Goal: Find specific fact: Find specific page/section

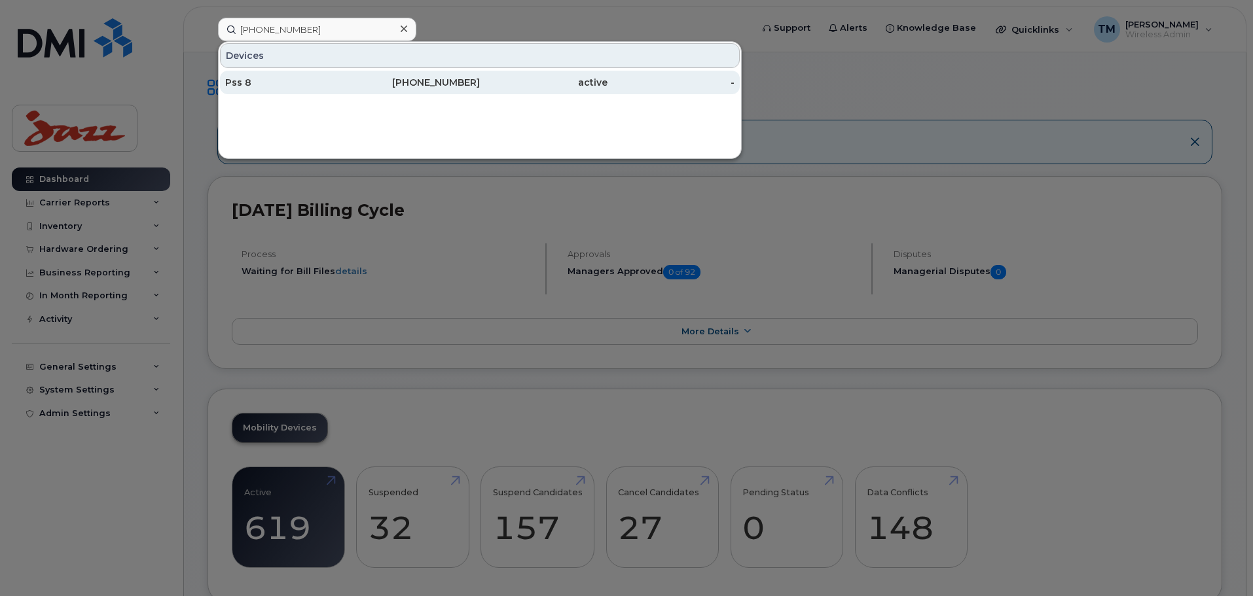
type input "[PHONE_NUMBER]"
click at [342, 79] on div "Pss 8" at bounding box center [289, 82] width 128 height 13
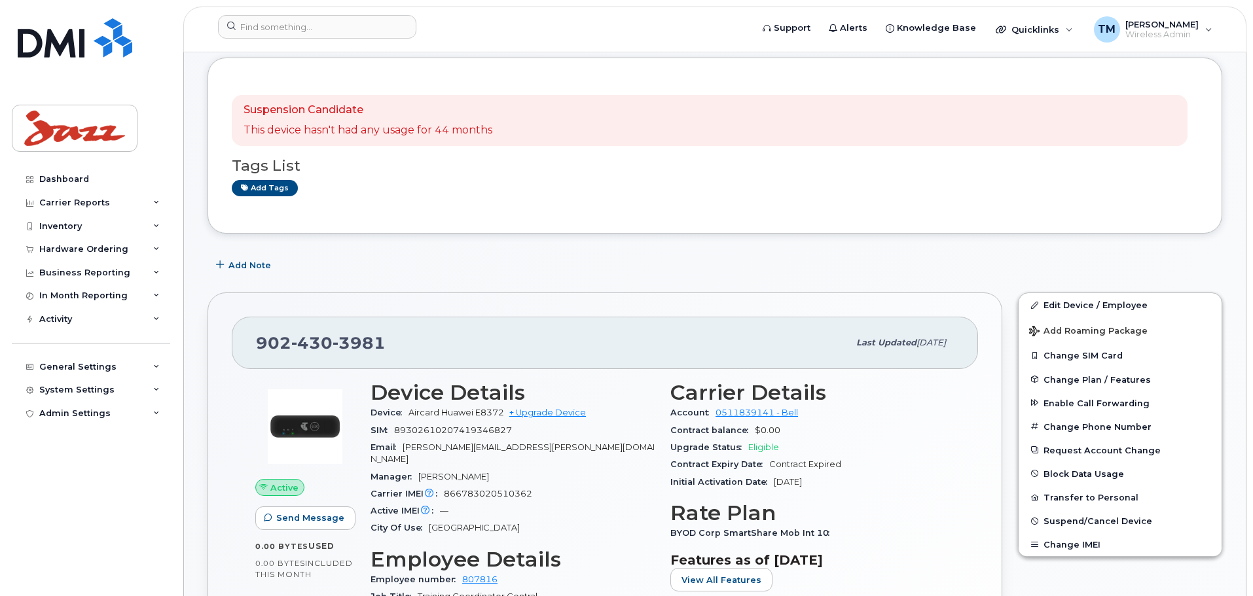
scroll to position [196, 0]
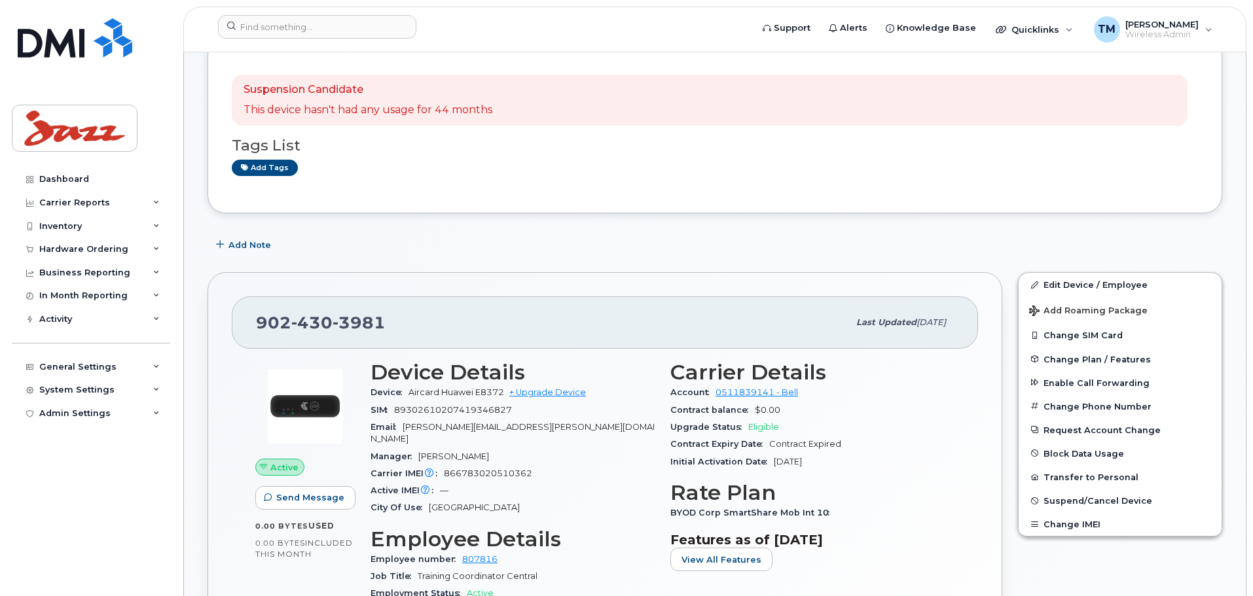
click at [968, 418] on div "Active Send Message 0.00 Bytes  used 0.00 Bytes  included this month Device Det…" at bounding box center [605, 567] width 746 height 437
click at [344, 22] on input at bounding box center [317, 27] width 198 height 24
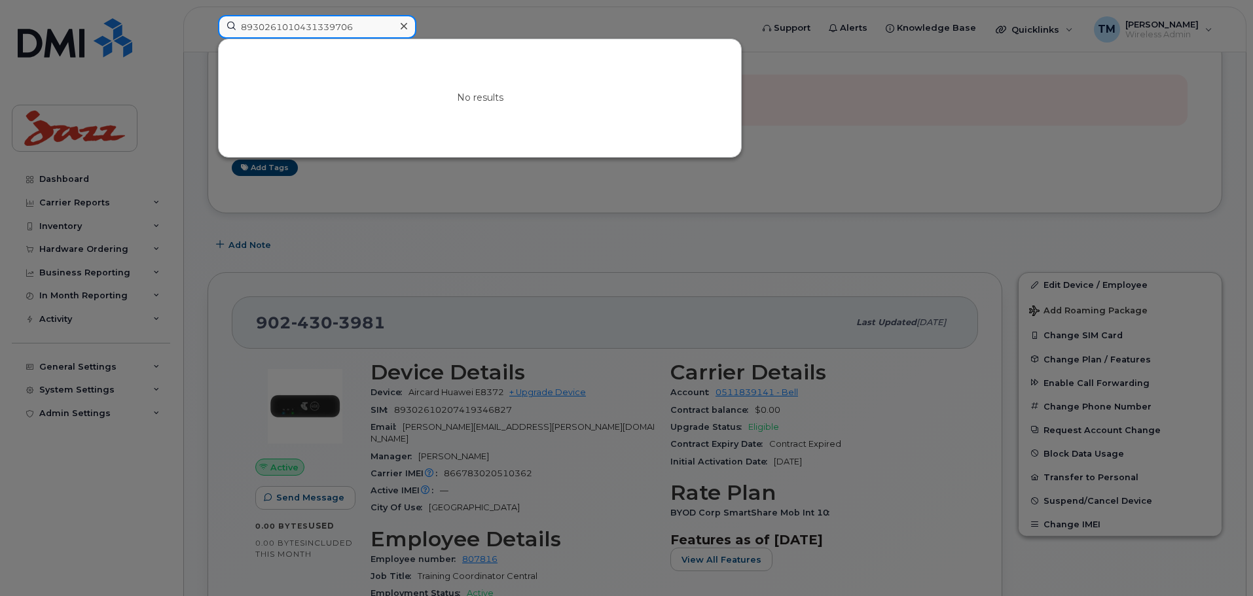
type input "893026101043133970"
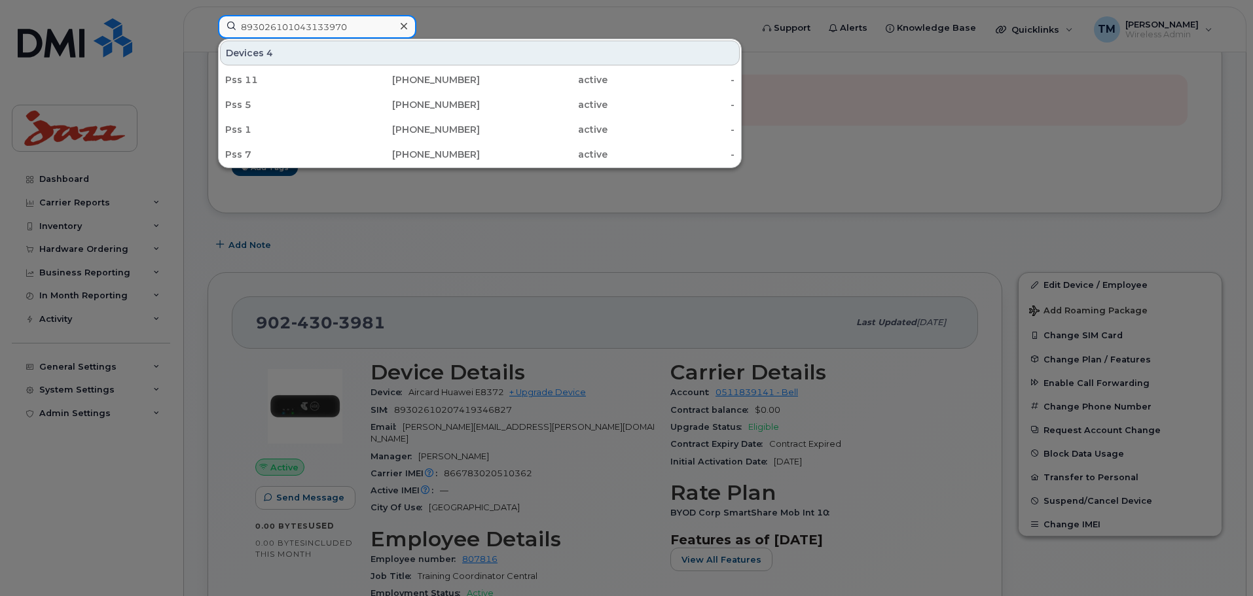
drag, startPoint x: 367, startPoint y: 27, endPoint x: 200, endPoint y: 27, distance: 166.3
click at [208, 27] on div "893026101043133970 Devices 4 Pss 11 902-237-8948 active - Pss 5 902-229-4719 ac…" at bounding box center [481, 29] width 546 height 29
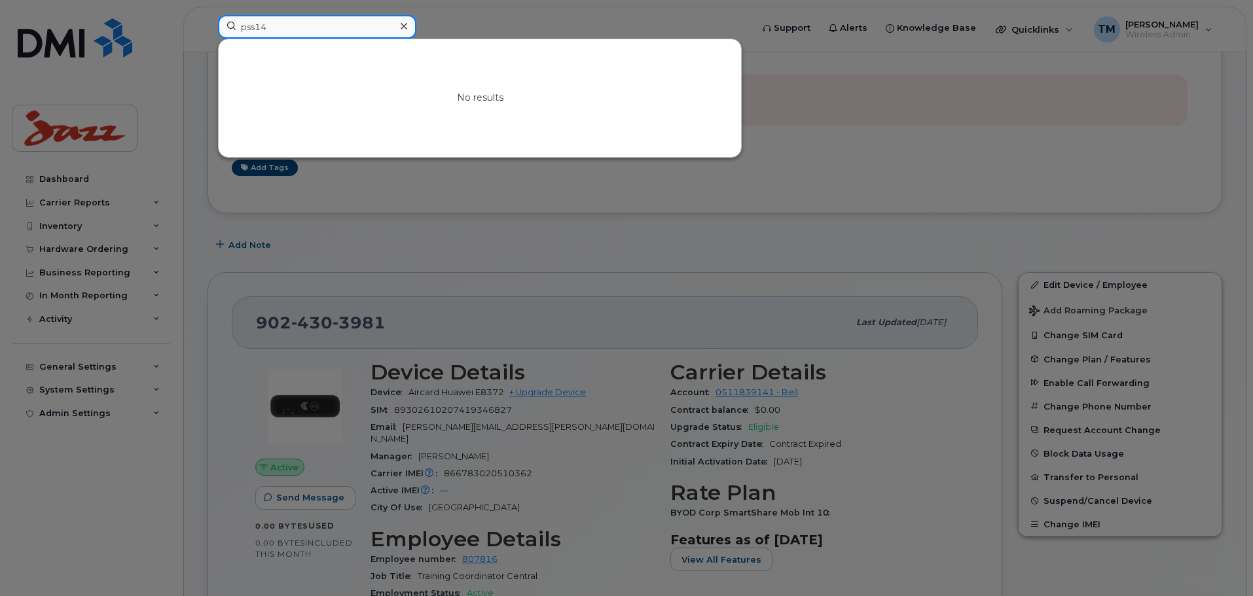
click at [260, 29] on input "pss14" at bounding box center [317, 27] width 198 height 24
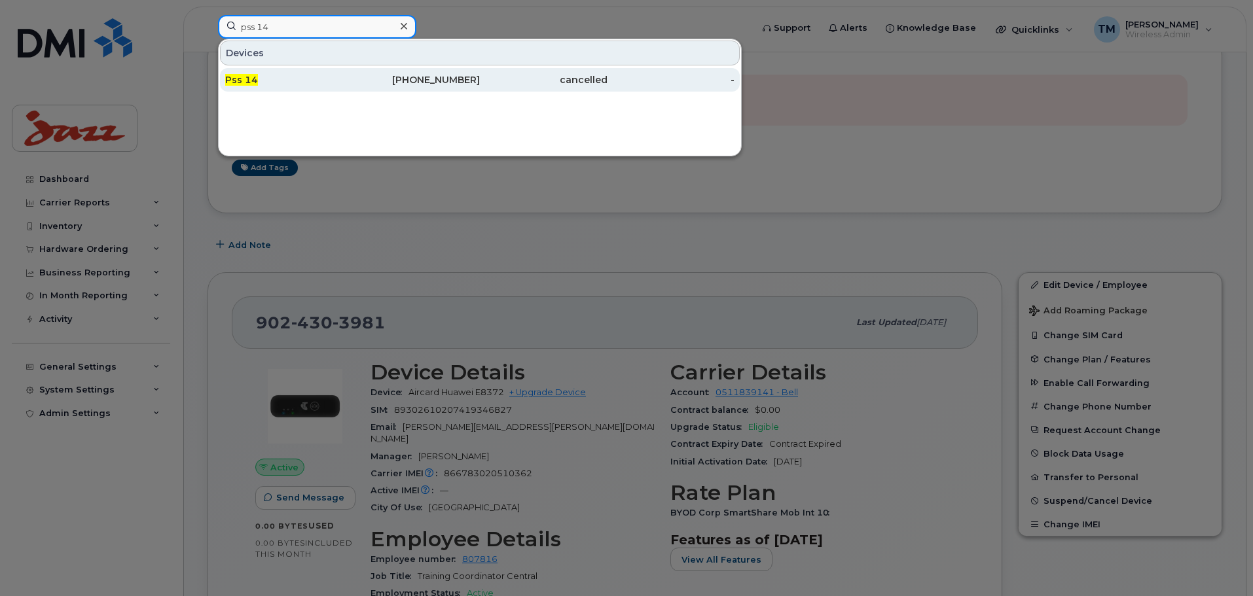
type input "pss 14"
click at [325, 81] on div "Pss 14" at bounding box center [289, 79] width 128 height 13
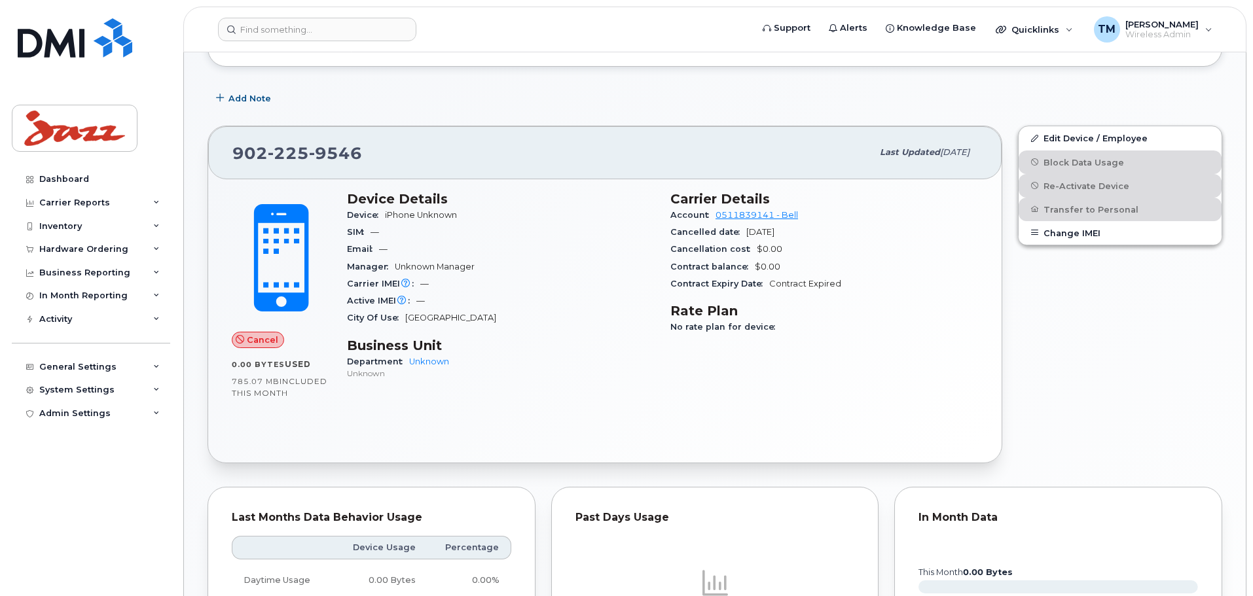
scroll to position [196, 0]
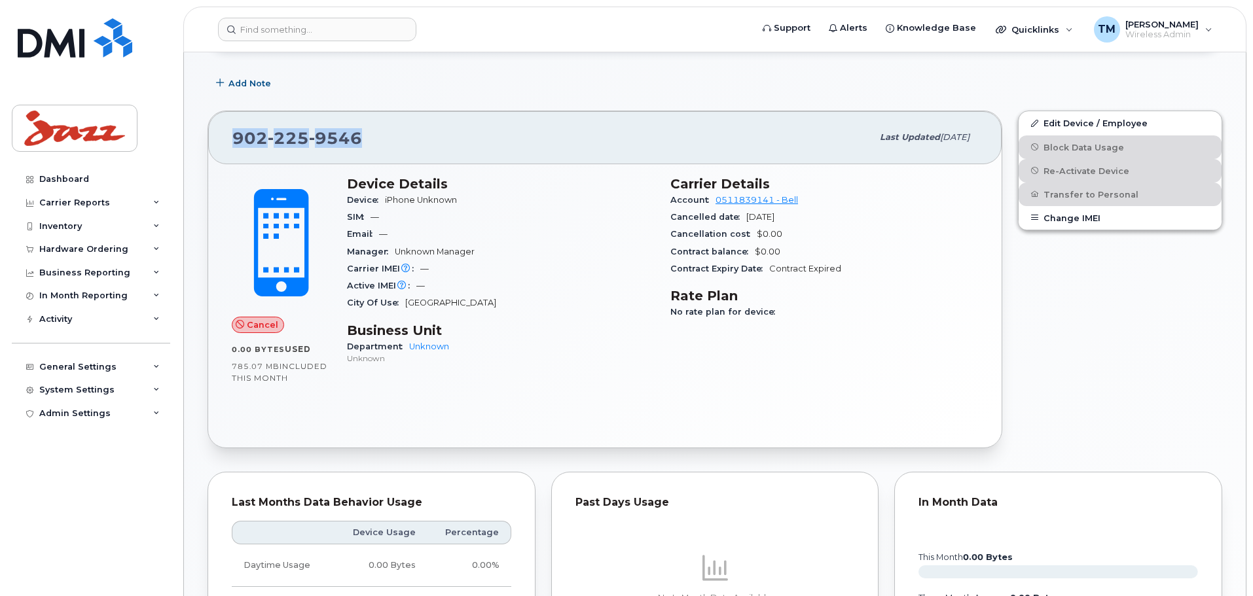
drag, startPoint x: 382, startPoint y: 138, endPoint x: 226, endPoint y: 139, distance: 155.8
click at [226, 139] on div "902 225 9546 Last updated Feb 16, 2021" at bounding box center [604, 137] width 793 height 52
copy span "902 225 9546"
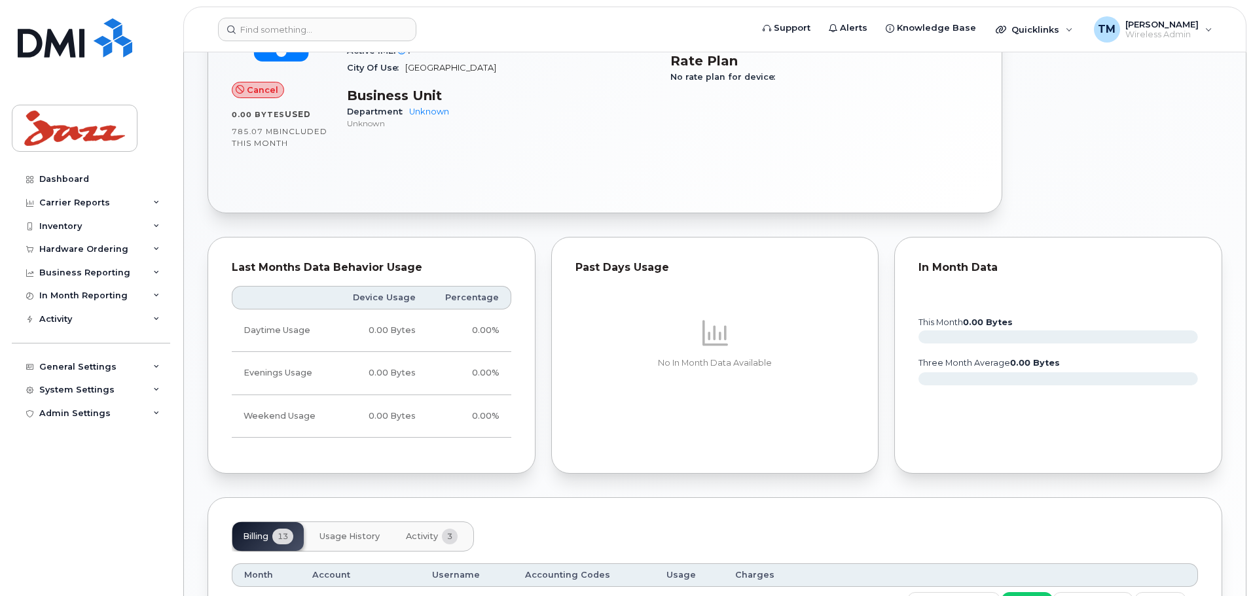
scroll to position [65, 0]
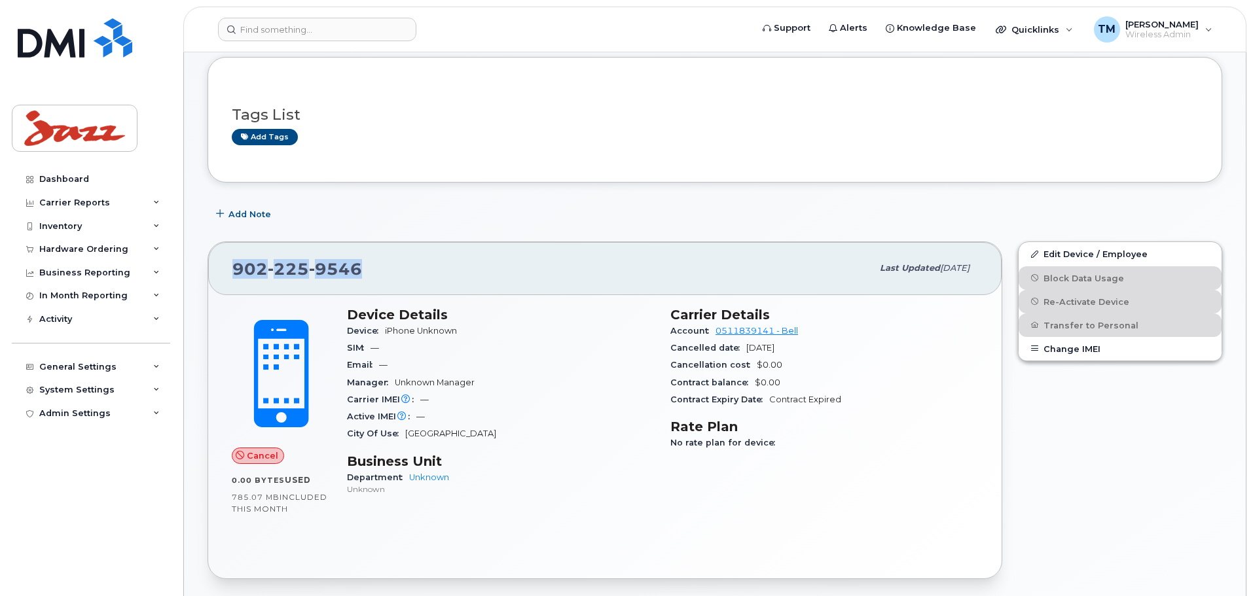
copy span "902 225 9546"
